Goal: Find specific page/section: Find specific page/section

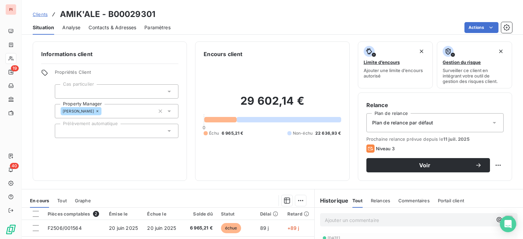
scroll to position [120, 0]
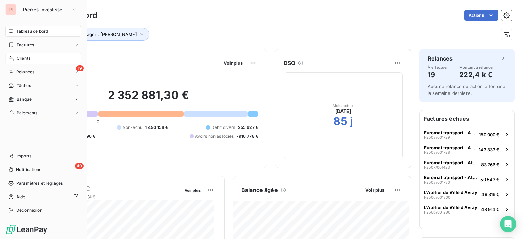
click at [39, 57] on div "Clients" at bounding box center [43, 58] width 76 height 11
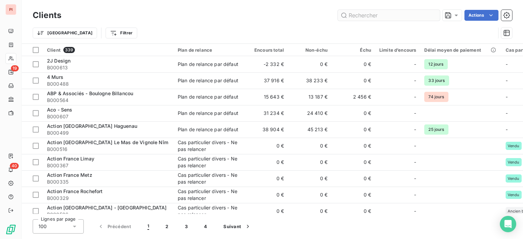
click at [372, 16] on input "text" at bounding box center [389, 15] width 102 height 11
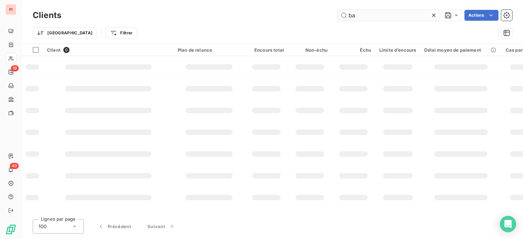
type input "b"
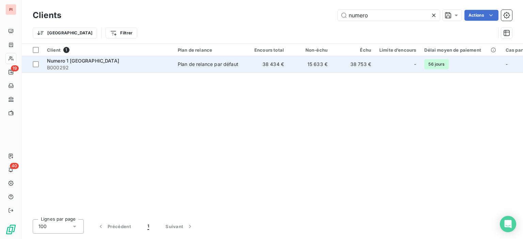
type input "numero"
click at [276, 65] on td "38 434 €" at bounding box center [266, 64] width 44 height 16
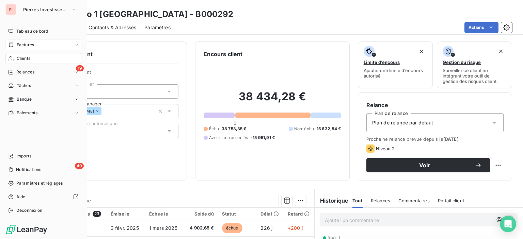
click at [25, 45] on span "Factures" at bounding box center [25, 45] width 17 height 6
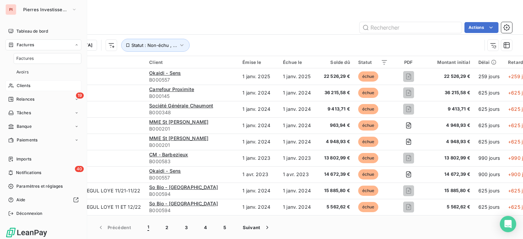
click at [37, 88] on div "Clients" at bounding box center [43, 85] width 76 height 11
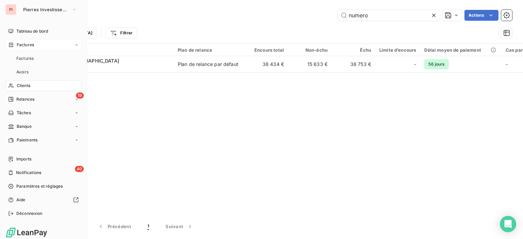
click at [35, 45] on div "Factures" at bounding box center [43, 44] width 76 height 11
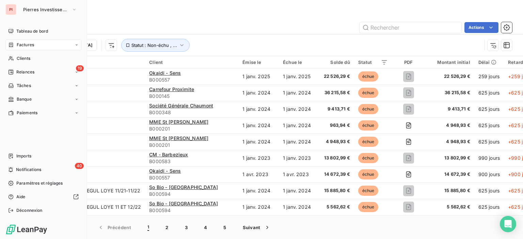
click at [31, 44] on span "Factures" at bounding box center [25, 45] width 17 height 6
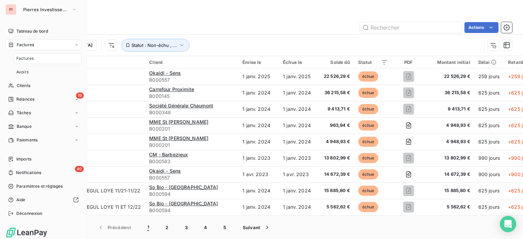
click at [31, 44] on span "Factures" at bounding box center [25, 45] width 17 height 6
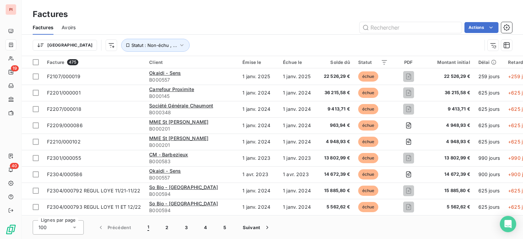
click at [187, 17] on div "Factures" at bounding box center [272, 14] width 501 height 12
click at [203, 2] on div "Factures Factures Avoirs Actions Trier Statut : Non-échu , ..." at bounding box center [272, 28] width 501 height 56
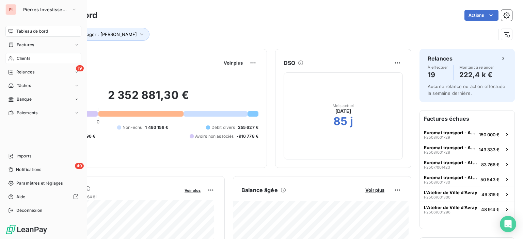
click at [35, 60] on div "Clients" at bounding box center [43, 58] width 76 height 11
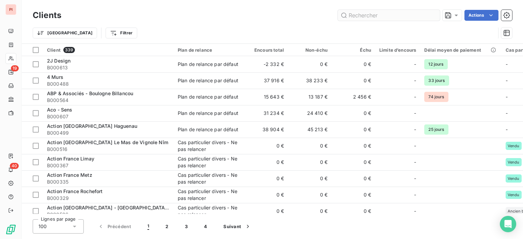
click at [401, 18] on input "text" at bounding box center [389, 15] width 102 height 11
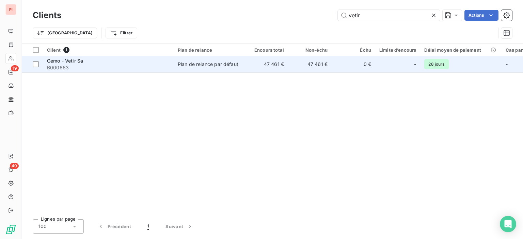
type input "vetir"
click at [221, 68] on td "Plan de relance par défaut" at bounding box center [209, 64] width 71 height 16
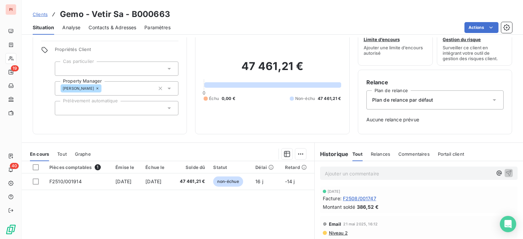
scroll to position [34, 0]
